Goal: Task Accomplishment & Management: Manage account settings

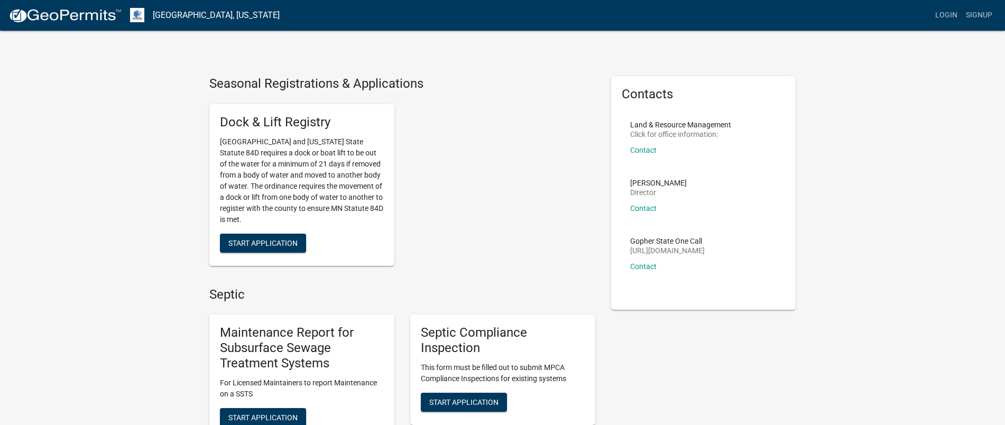
click at [739, 130] on li "Land & Resource Management Click for office information: Contact" at bounding box center [704, 142] width 164 height 58
click at [952, 16] on link "Login" at bounding box center [946, 15] width 31 height 20
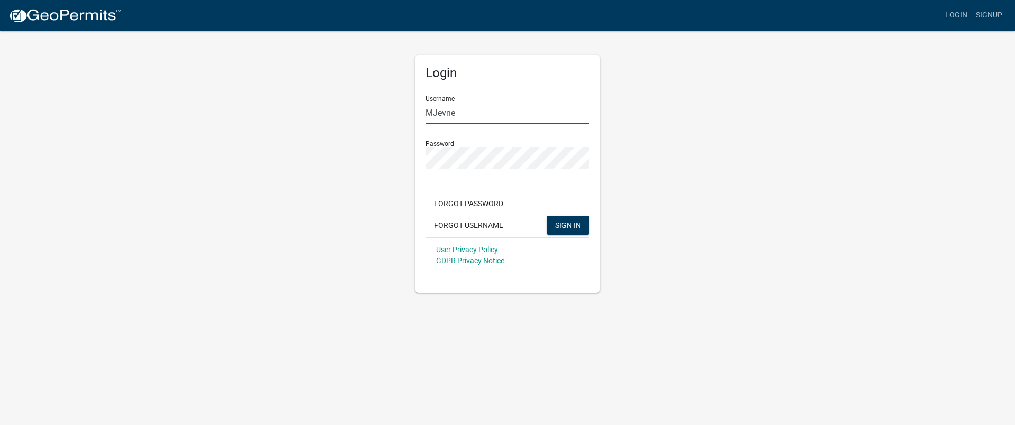
click at [493, 111] on input "MJevne" at bounding box center [508, 113] width 164 height 22
type input "Shell [PERSON_NAME]"
click at [566, 227] on span "SIGN IN" at bounding box center [568, 224] width 26 height 8
